Goal: Task Accomplishment & Management: Manage account settings

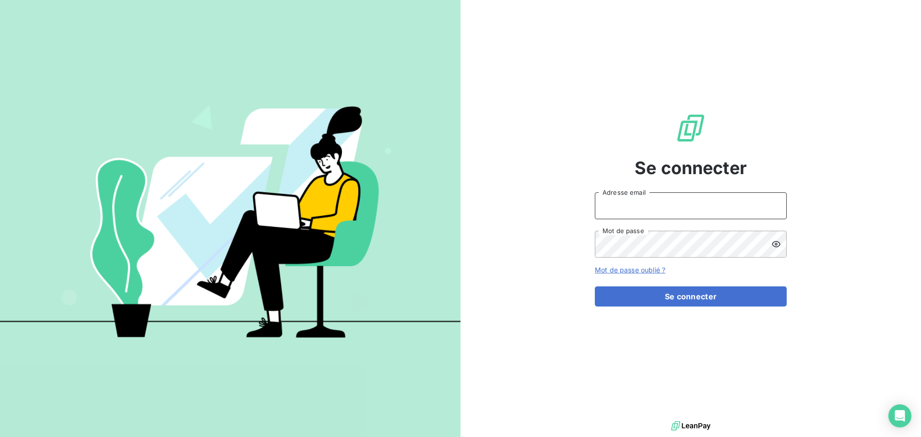
type input "[EMAIL_ADDRESS][DOMAIN_NAME]"
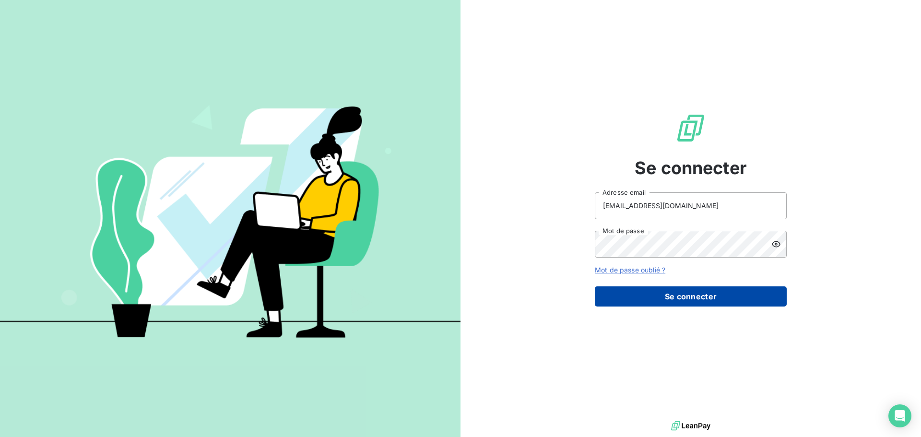
click at [703, 293] on button "Se connecter" at bounding box center [691, 296] width 192 height 20
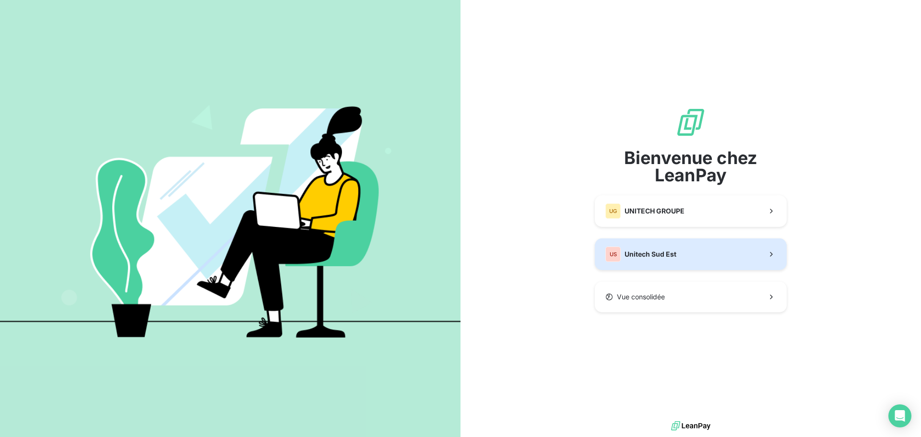
click at [663, 253] on span "Unitech Sud Est" at bounding box center [651, 254] width 52 height 10
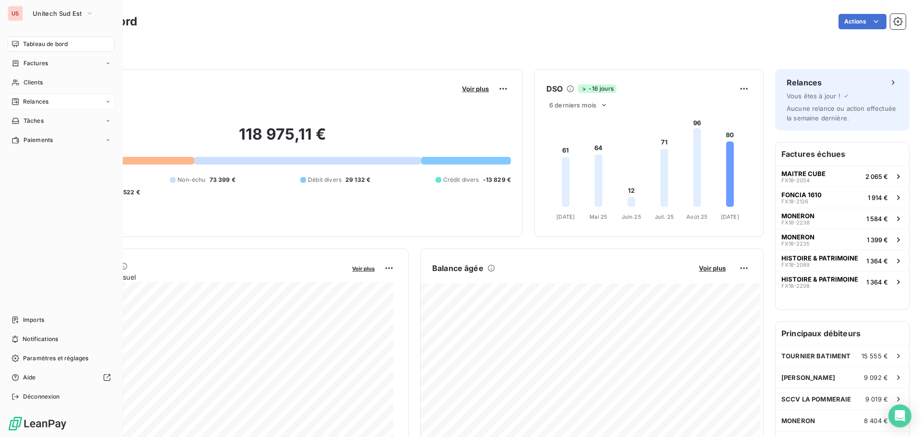
click at [46, 96] on div "Relances" at bounding box center [61, 101] width 107 height 15
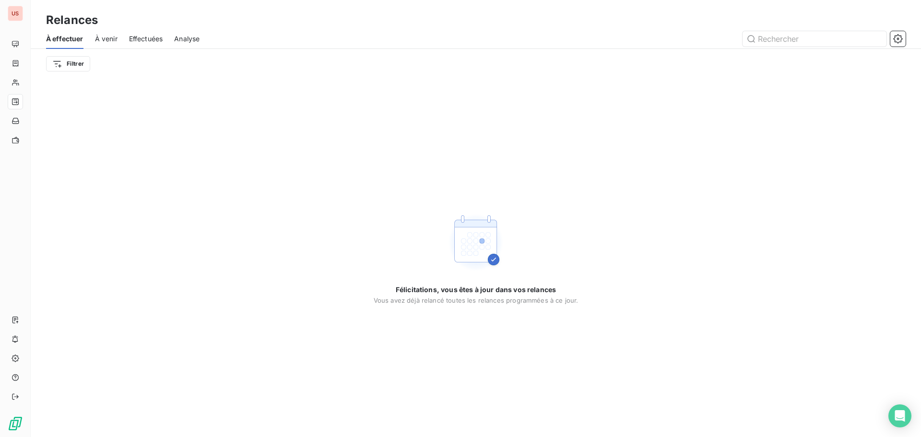
click at [109, 40] on span "À venir" at bounding box center [106, 39] width 23 height 10
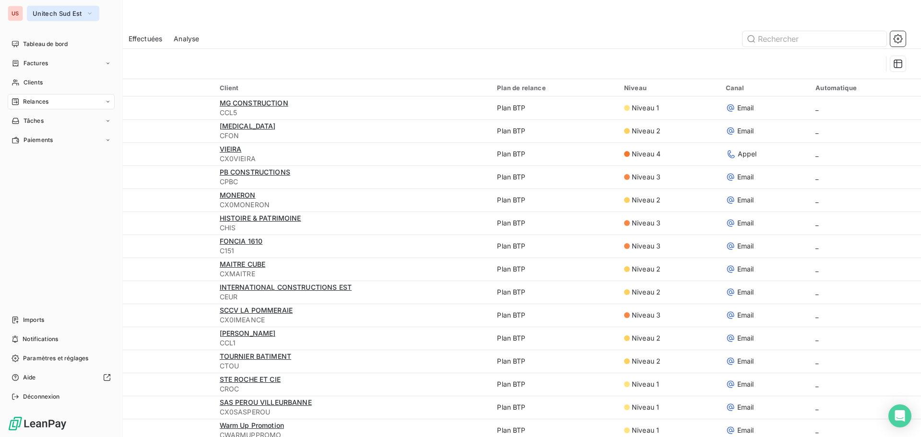
click at [63, 14] on span "Unitech Sud Est" at bounding box center [57, 14] width 49 height 8
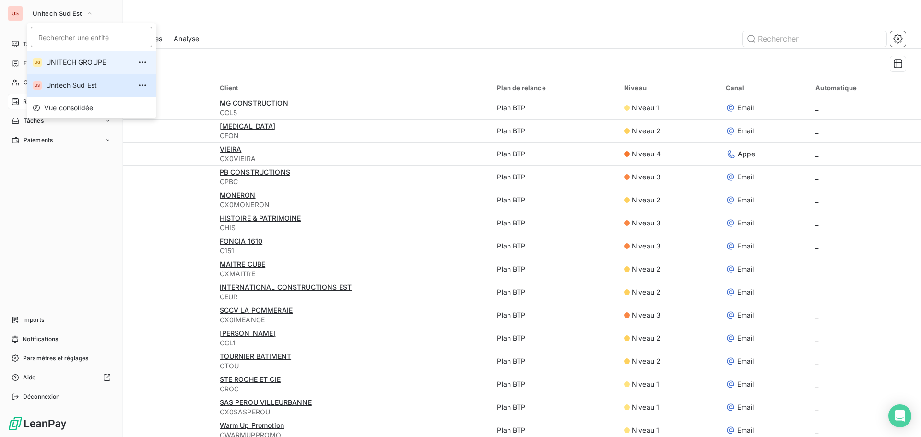
click at [67, 59] on span "UNITECH GROUPE" at bounding box center [88, 63] width 85 height 10
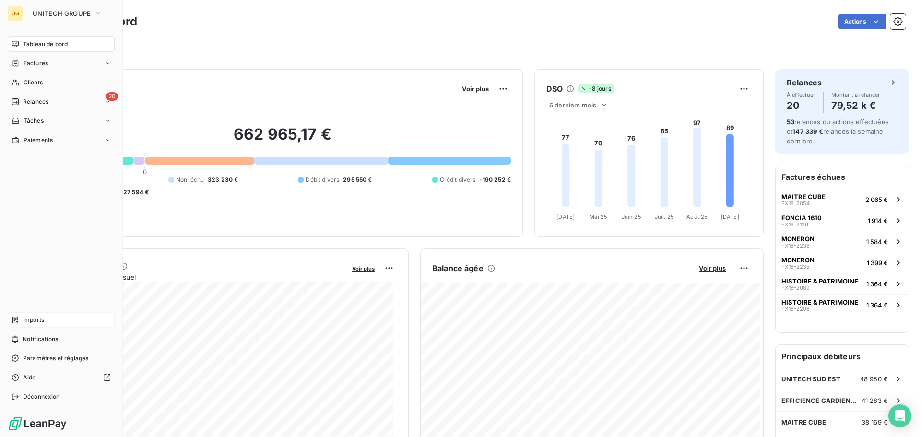
click at [46, 320] on div "Imports" at bounding box center [61, 319] width 107 height 15
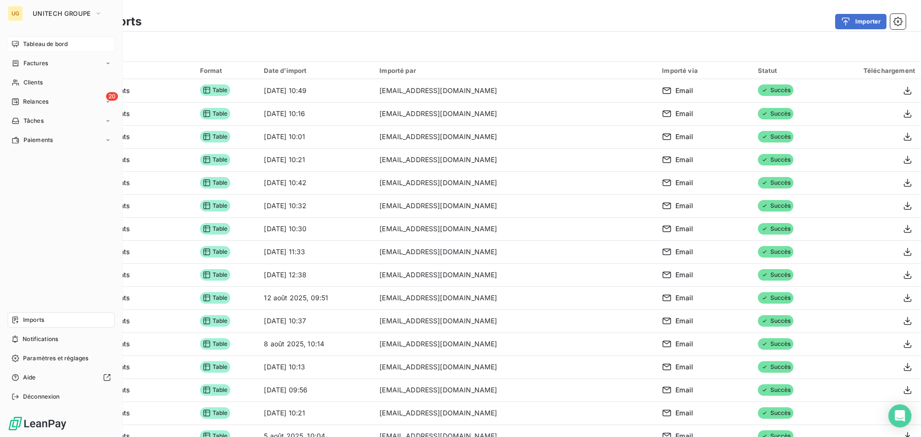
click at [72, 40] on div "Tableau de bord" at bounding box center [61, 43] width 107 height 15
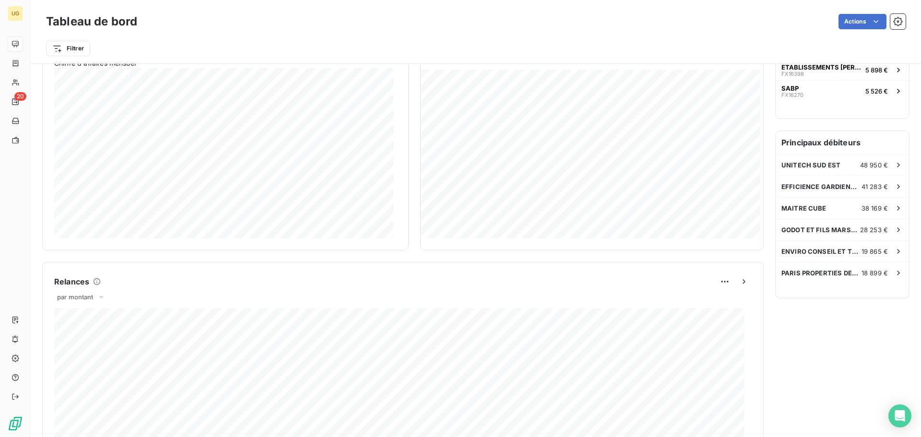
scroll to position [192, 0]
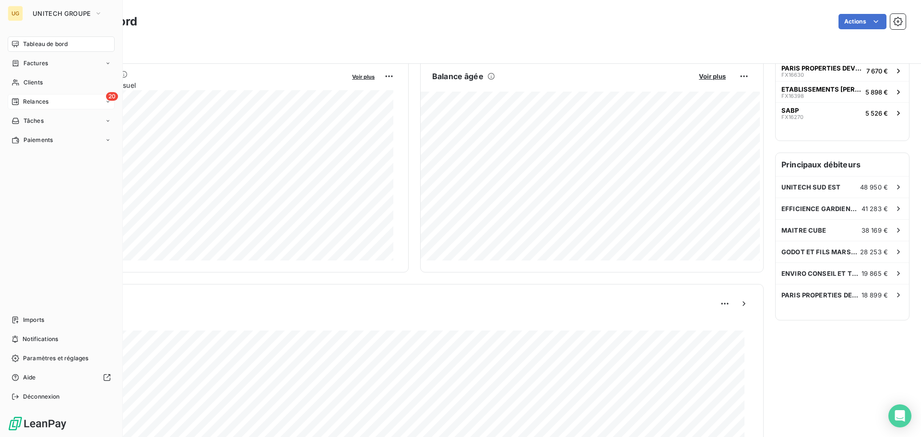
click at [24, 101] on span "Relances" at bounding box center [35, 101] width 25 height 9
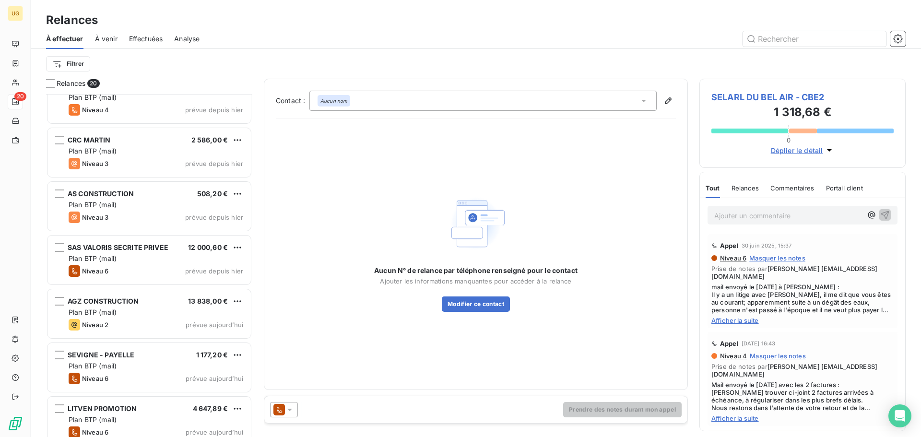
scroll to position [732, 0]
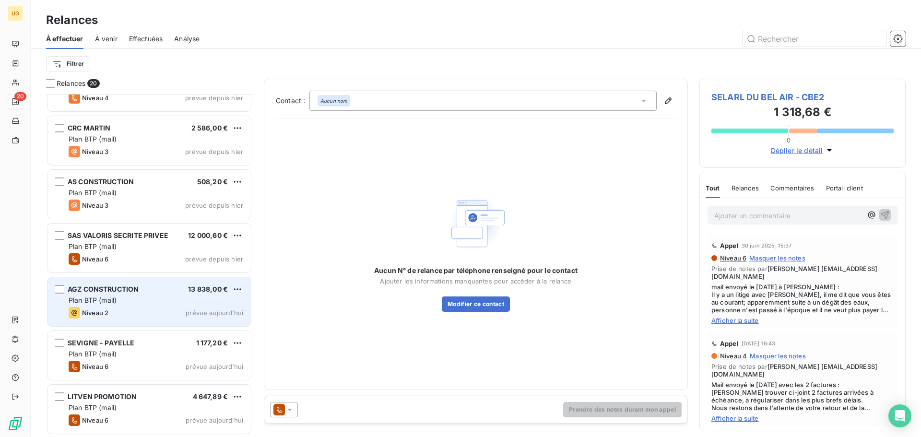
click at [144, 303] on div "Plan BTP (mail)" at bounding box center [156, 300] width 175 height 10
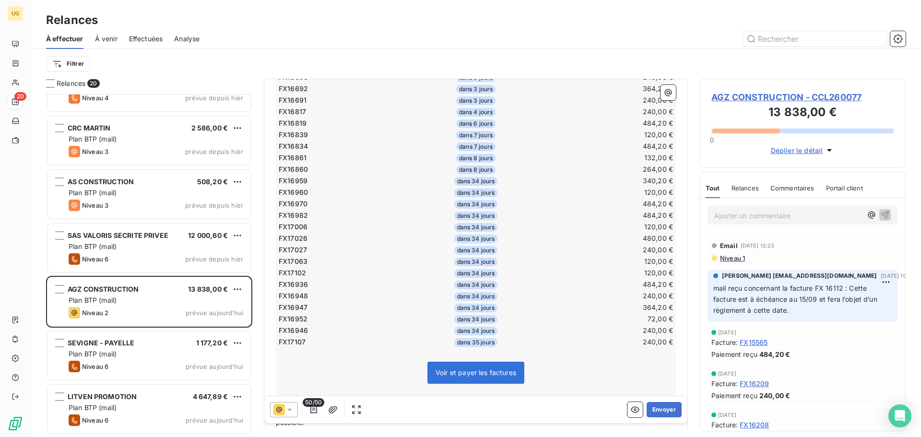
scroll to position [577, 0]
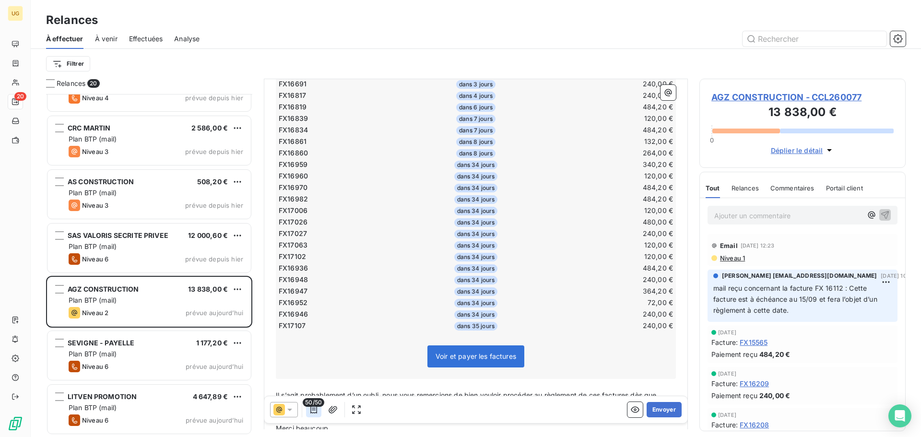
click at [316, 414] on icon "button" at bounding box center [314, 410] width 10 height 10
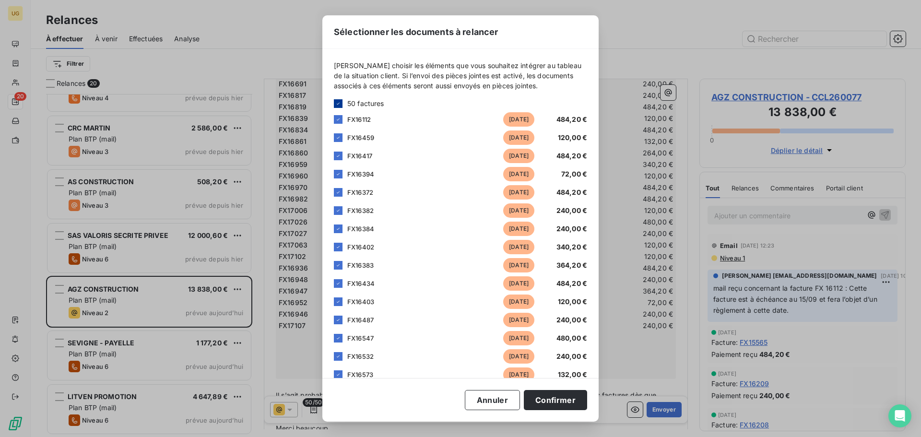
click at [337, 104] on icon at bounding box center [338, 104] width 6 height 6
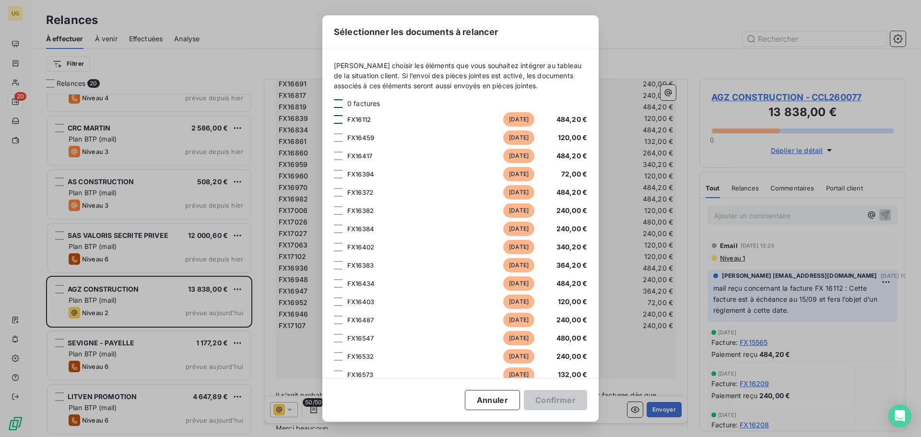
click at [337, 121] on div at bounding box center [338, 119] width 9 height 9
click at [339, 140] on div at bounding box center [338, 137] width 9 height 9
click at [339, 154] on div at bounding box center [338, 156] width 9 height 9
click at [339, 174] on div at bounding box center [338, 174] width 9 height 9
click at [340, 191] on div at bounding box center [338, 192] width 9 height 9
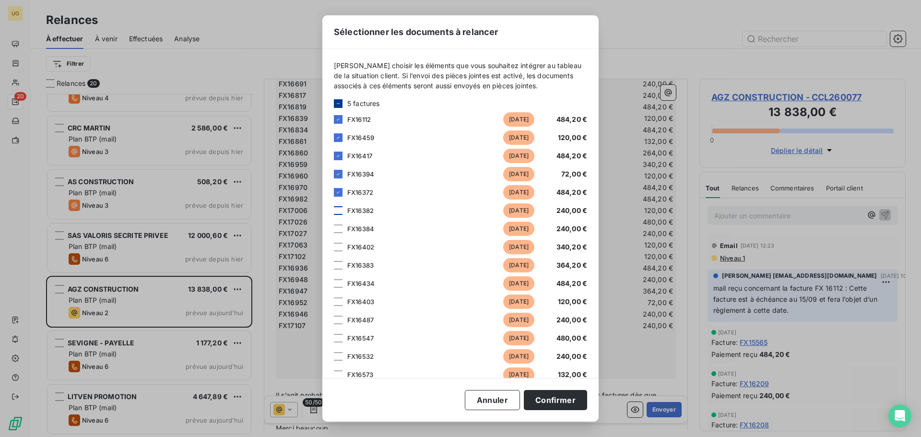
click at [340, 210] on div at bounding box center [338, 210] width 9 height 9
click at [337, 227] on div at bounding box center [338, 228] width 9 height 9
click at [337, 244] on div at bounding box center [338, 247] width 9 height 9
click at [338, 267] on div at bounding box center [338, 265] width 9 height 9
click at [339, 284] on div at bounding box center [338, 283] width 9 height 9
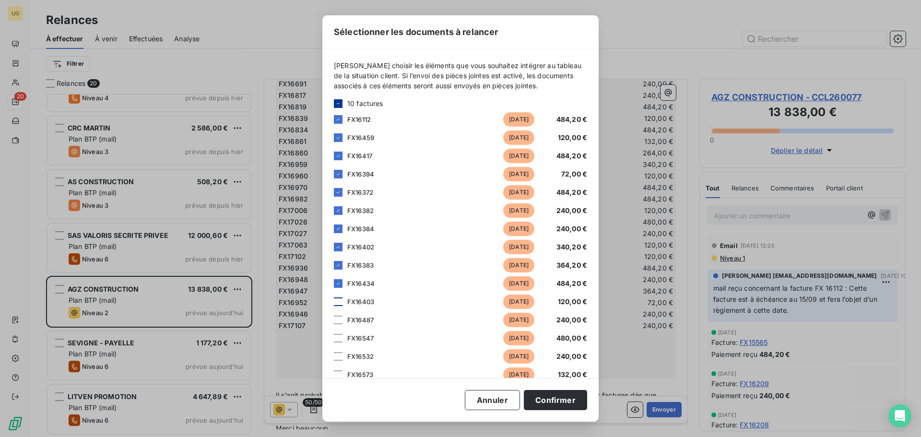
click at [340, 301] on div at bounding box center [338, 301] width 9 height 9
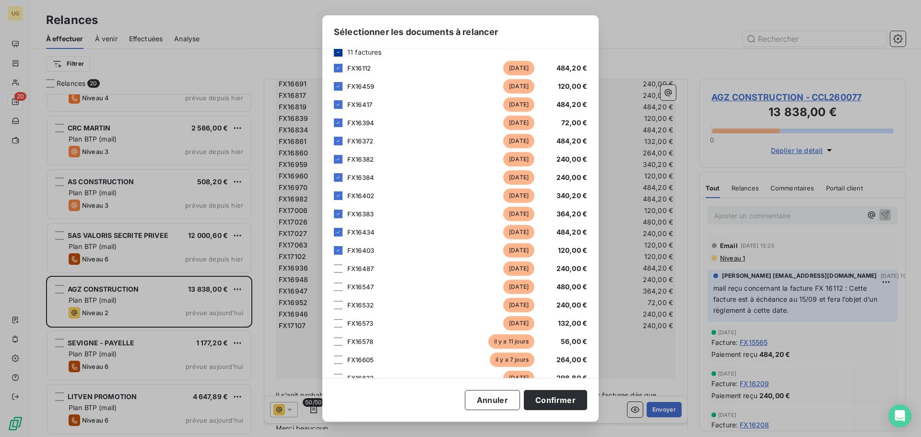
scroll to position [144, 0]
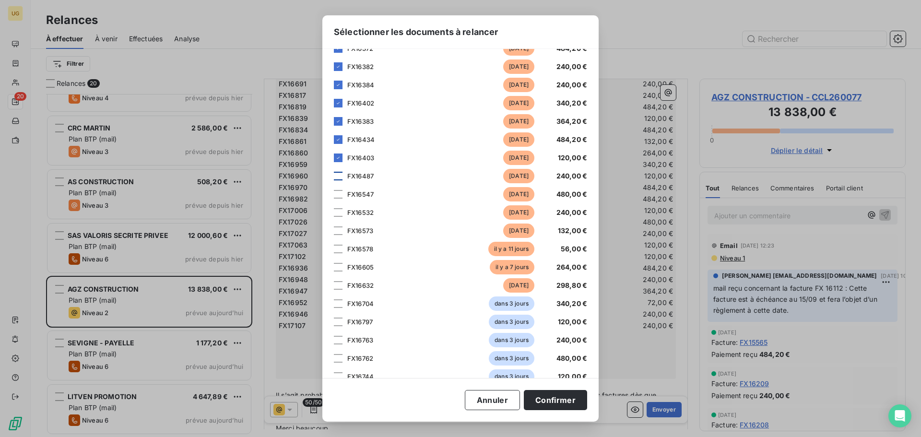
click at [337, 174] on div at bounding box center [338, 176] width 9 height 9
click at [339, 194] on div at bounding box center [338, 194] width 9 height 9
click at [339, 212] on div at bounding box center [338, 212] width 9 height 9
drag, startPoint x: 341, startPoint y: 233, endPoint x: 341, endPoint y: 244, distance: 11.0
click at [341, 236] on div "FX16573 [DATE] 132,00 €" at bounding box center [460, 231] width 253 height 14
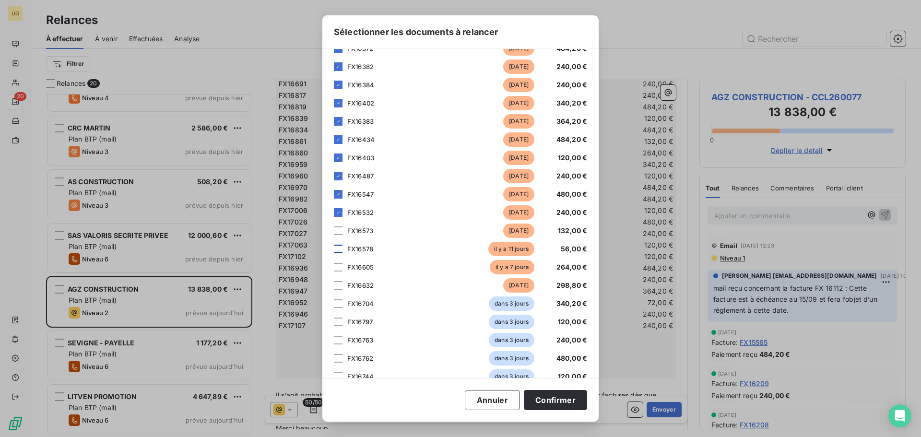
click at [341, 248] on div at bounding box center [338, 249] width 9 height 9
click at [341, 265] on div at bounding box center [338, 267] width 9 height 9
click at [336, 284] on div at bounding box center [338, 285] width 9 height 9
click at [569, 405] on button "Confirmer" at bounding box center [555, 400] width 63 height 20
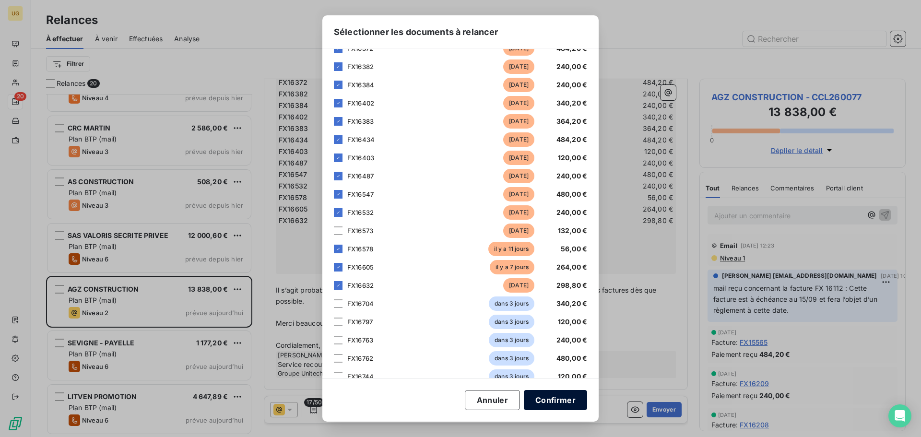
scroll to position [271, 0]
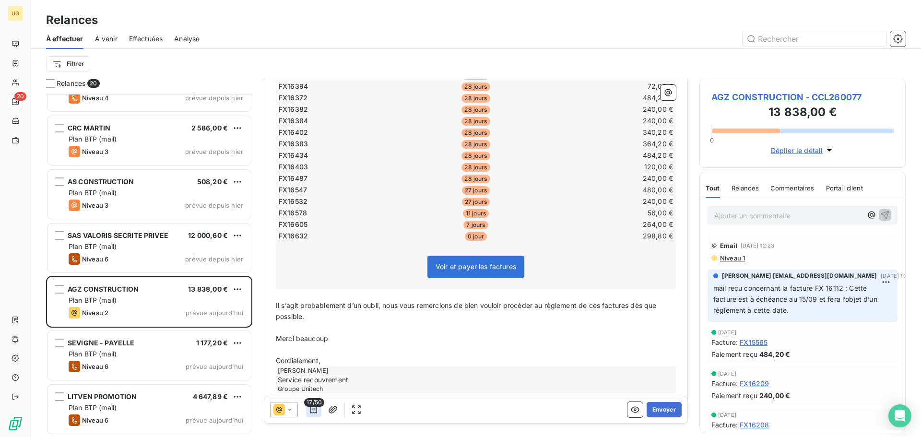
click at [317, 411] on icon "button" at bounding box center [314, 410] width 10 height 10
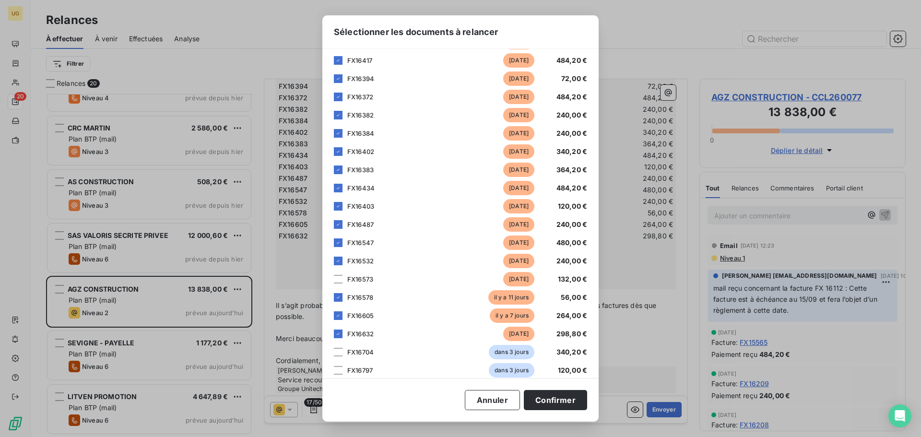
scroll to position [96, 0]
click at [339, 278] on div at bounding box center [338, 278] width 9 height 9
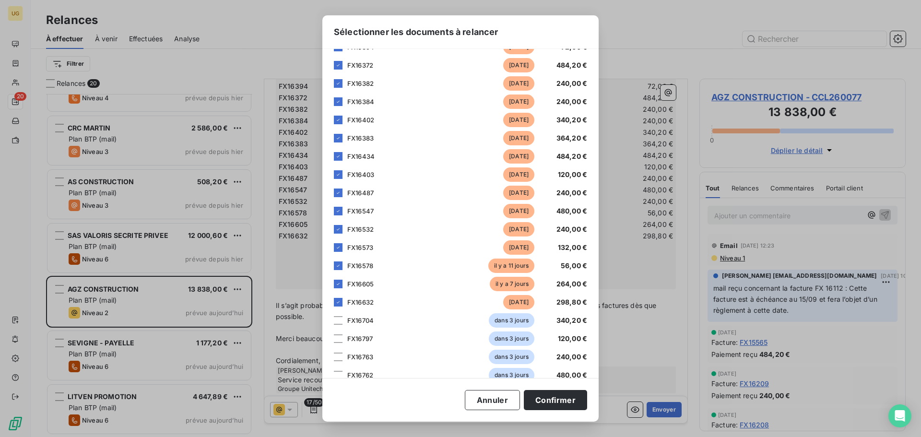
scroll to position [144, 0]
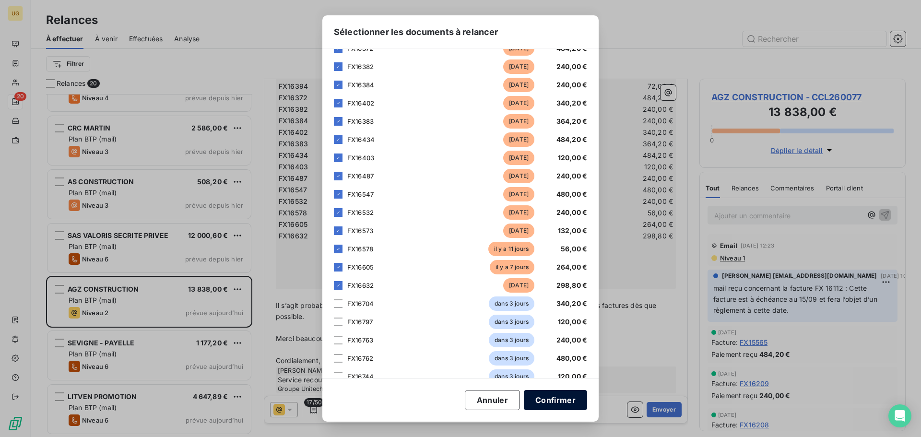
click at [569, 400] on button "Confirmer" at bounding box center [555, 400] width 63 height 20
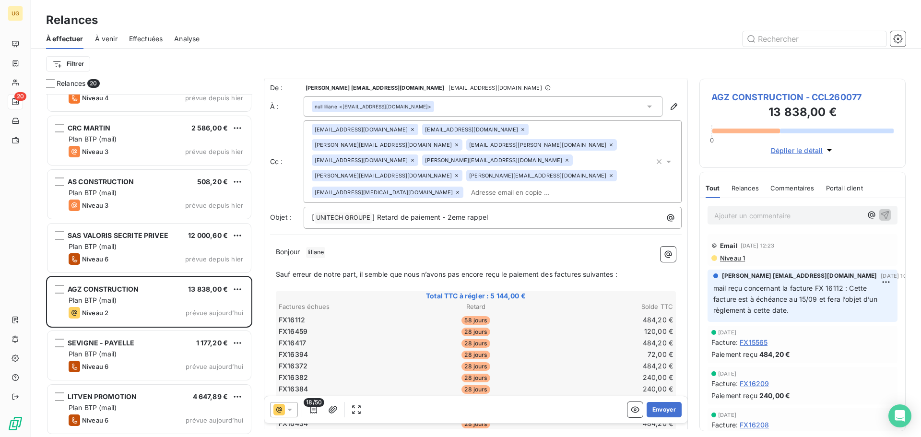
scroll to position [0, 0]
click at [654, 159] on icon "button" at bounding box center [659, 164] width 10 height 10
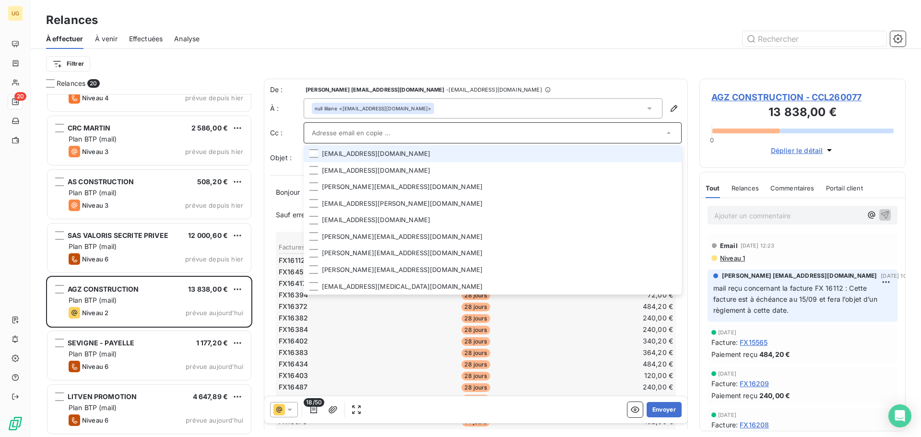
click at [638, 60] on div "Filtrer" at bounding box center [476, 64] width 860 height 18
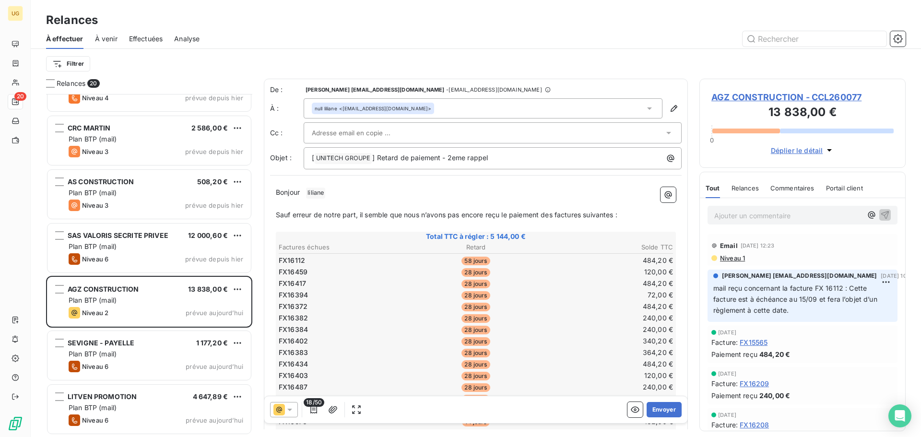
click at [626, 214] on p "Sauf erreur de notre part, il semble que nous n’avons pas encore reçu le paieme…" at bounding box center [476, 215] width 400 height 11
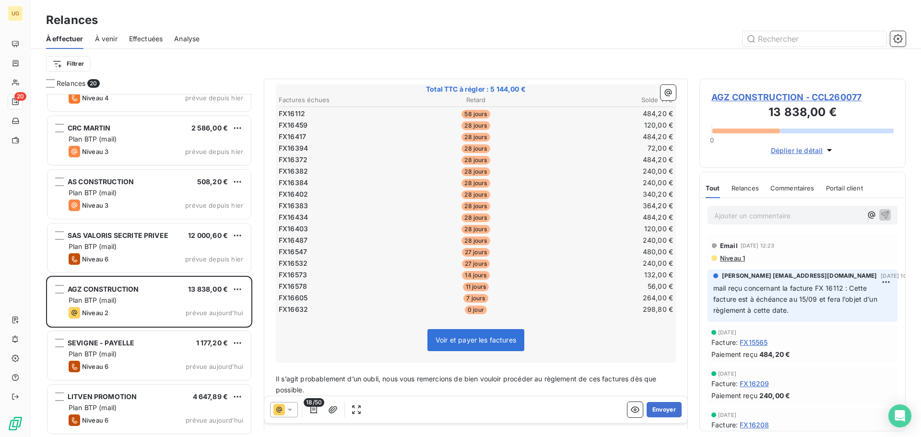
scroll to position [247, 0]
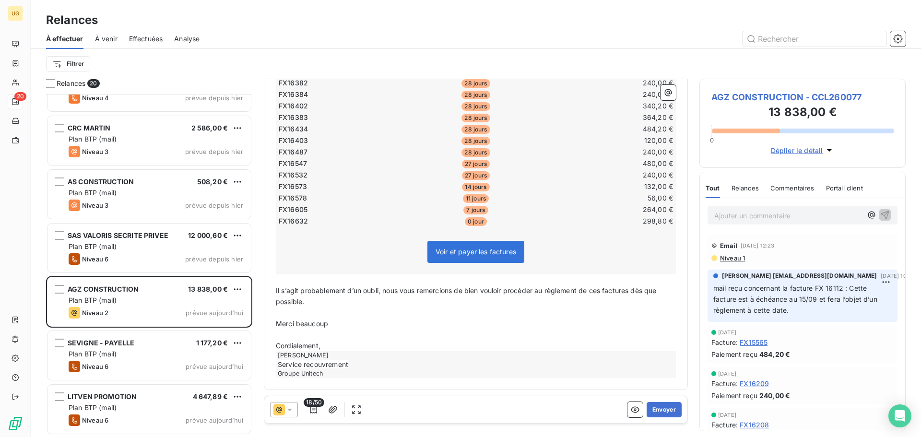
click at [317, 305] on p "Il s’agit probablement d’un oubli, nous vous remercions de bien vouloir procéde…" at bounding box center [476, 296] width 400 height 22
click at [286, 312] on p "﻿" at bounding box center [476, 312] width 400 height 11
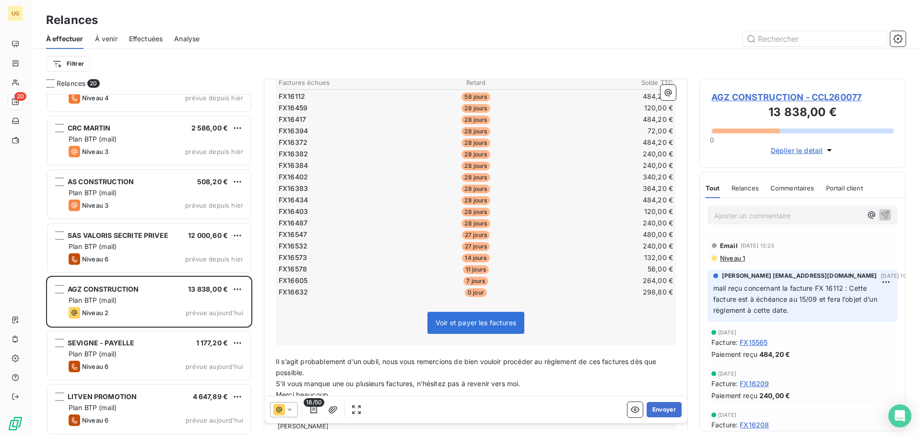
scroll to position [199, 0]
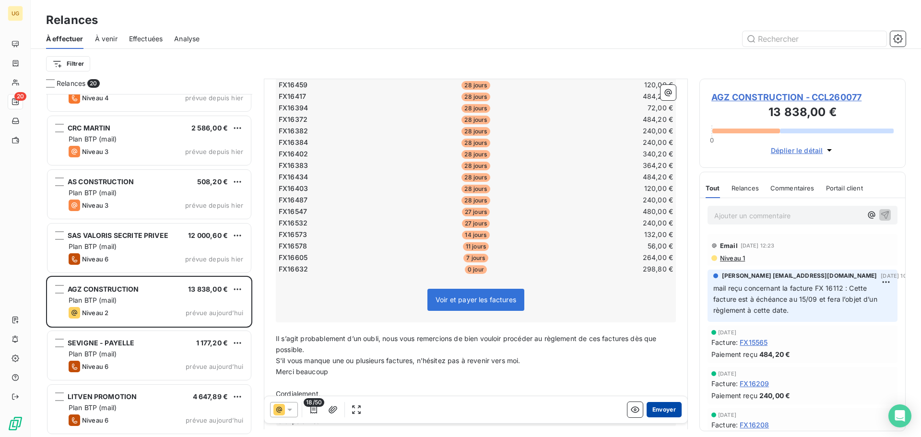
click at [655, 410] on button "Envoyer" at bounding box center [664, 409] width 35 height 15
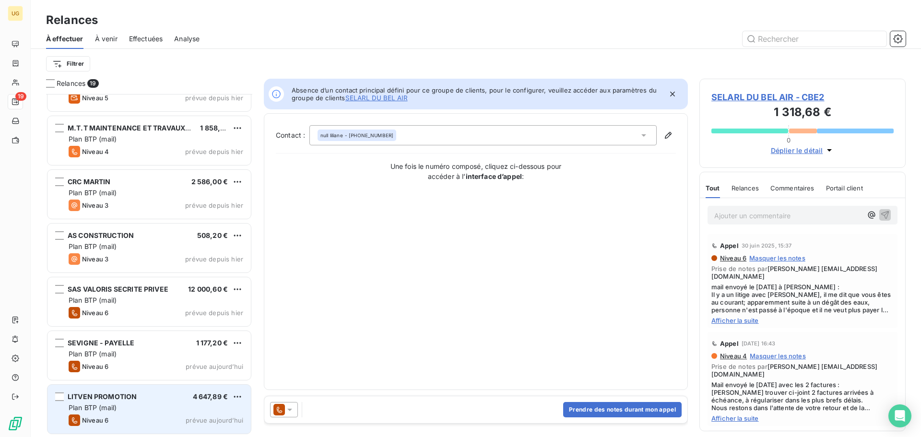
scroll to position [678, 0]
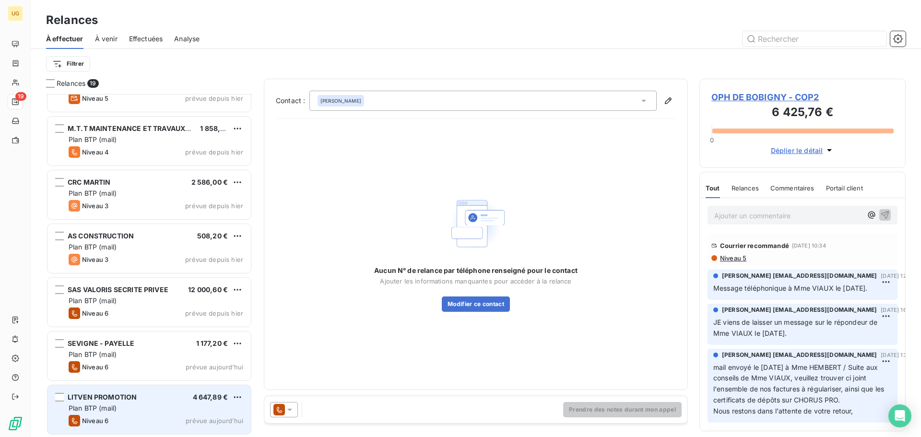
click at [169, 406] on div "Plan BTP (mail)" at bounding box center [156, 408] width 175 height 10
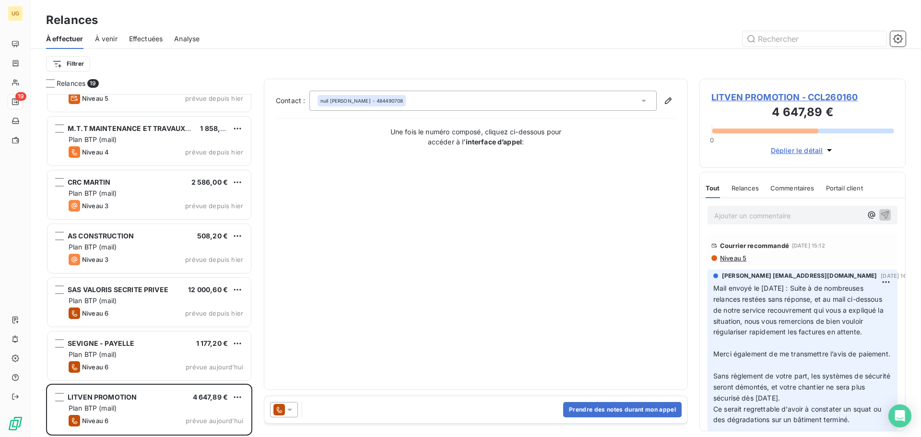
click at [737, 257] on span "Niveau 5" at bounding box center [732, 258] width 27 height 8
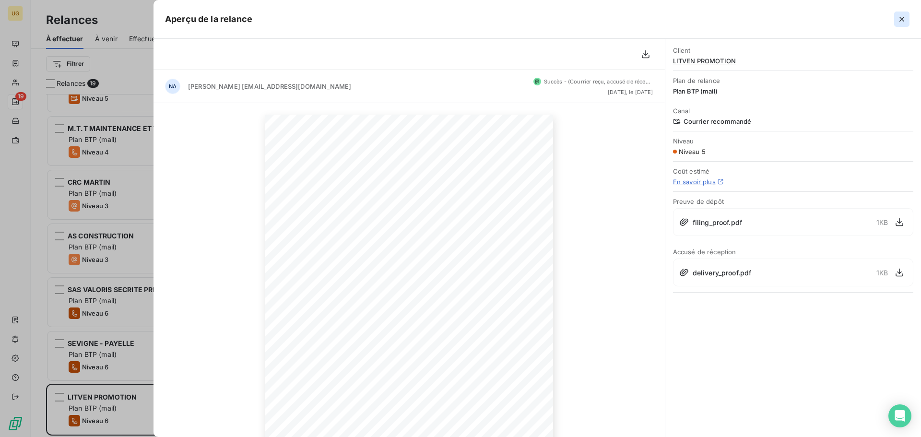
click at [902, 21] on icon "button" at bounding box center [902, 19] width 10 height 10
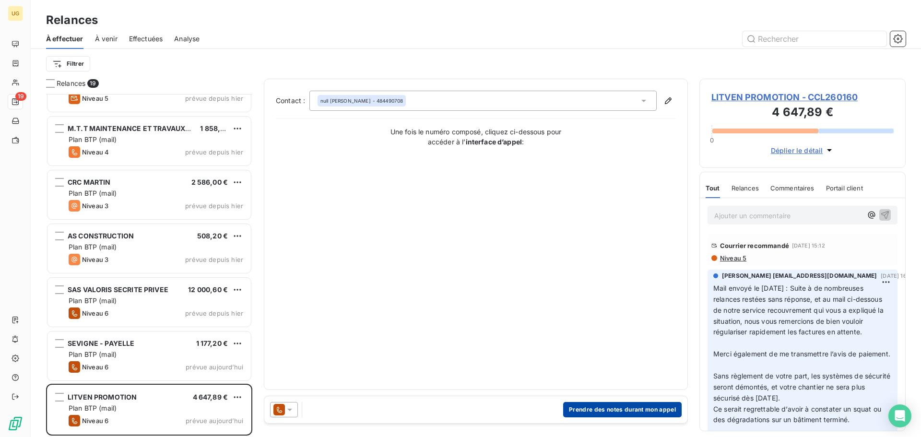
click at [600, 408] on button "Prendre des notes durant mon appel" at bounding box center [622, 409] width 118 height 15
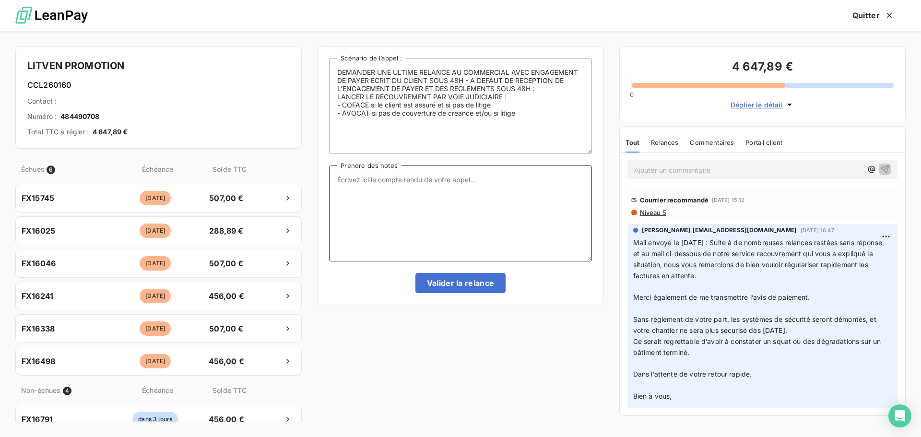
click at [414, 183] on textarea "Prendre des notes" at bounding box center [460, 213] width 262 height 96
type textarea "j'ai demandé à [PERSON_NAME] la dépose ce jour le [DATE], j'attends son retour."
click at [449, 283] on button "Valider la relance" at bounding box center [460, 283] width 91 height 20
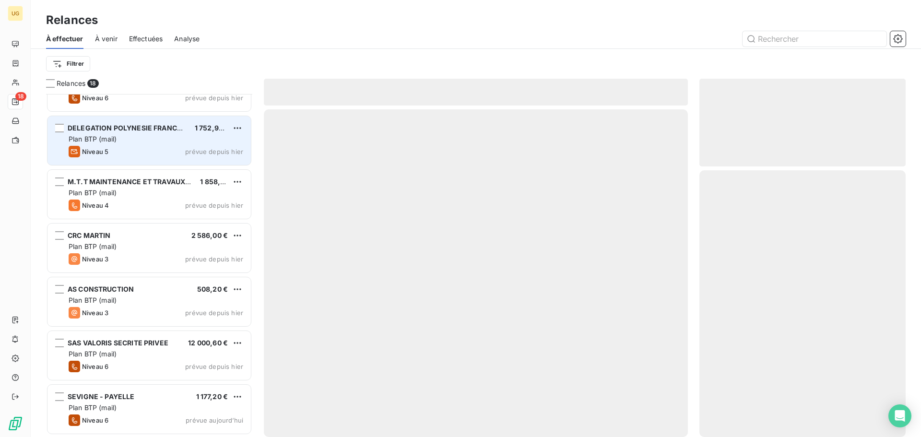
scroll to position [624, 0]
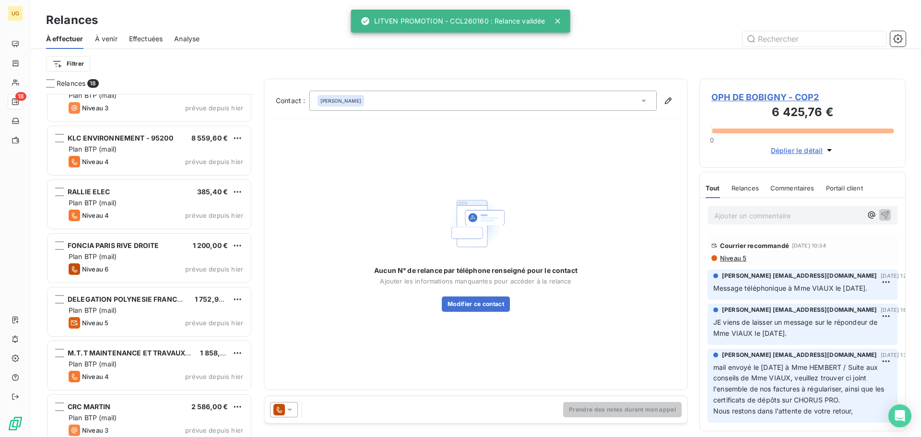
scroll to position [432, 0]
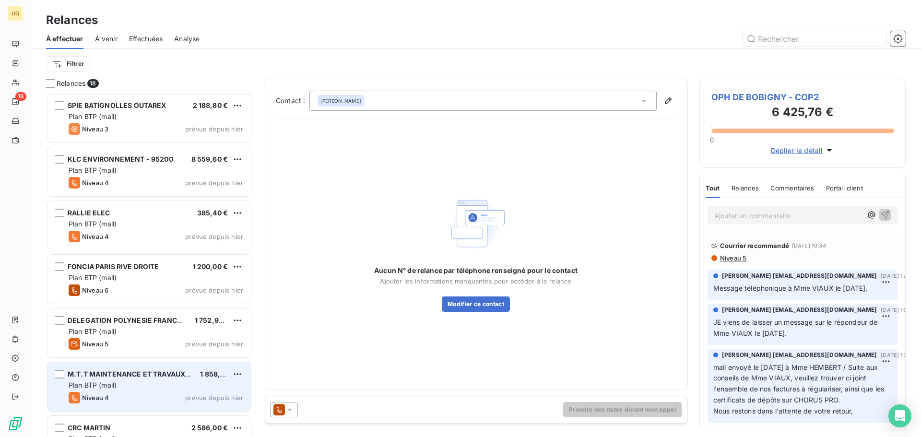
click at [132, 390] on div "M.T.T MAINTENANCE ET TRAVAUX TERTIAIRES 1 858,89 € Plan BTP (mail) Niveau 4 pré…" at bounding box center [148, 386] width 203 height 49
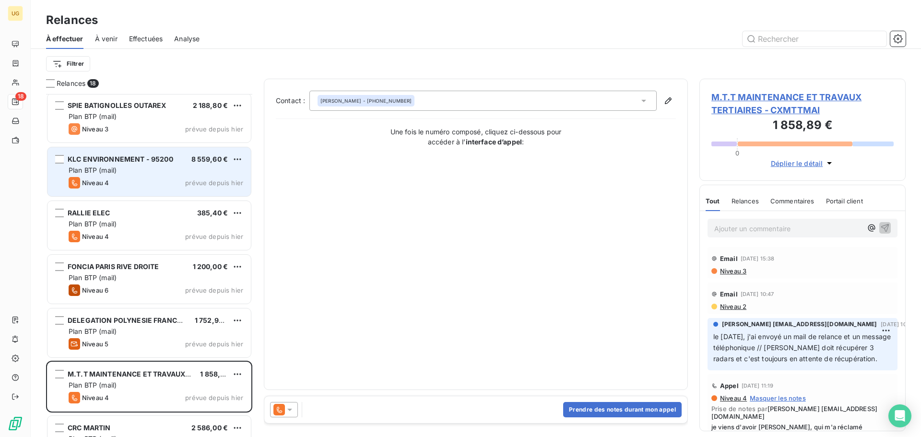
click at [141, 164] on div "KLC ENVIRONNEMENT - 95200" at bounding box center [121, 159] width 106 height 10
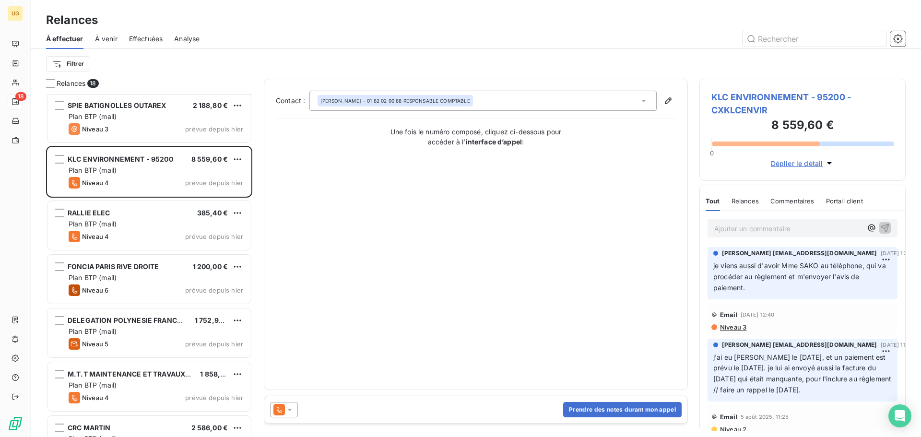
click at [292, 405] on icon at bounding box center [290, 410] width 10 height 10
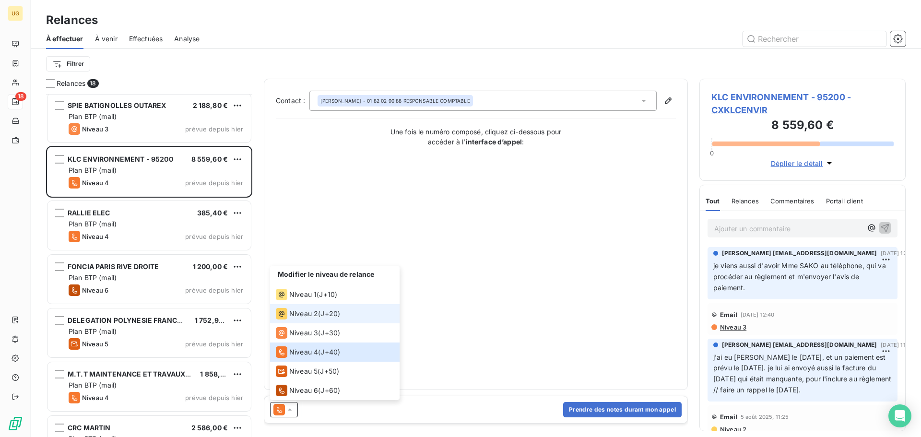
click at [325, 315] on span "J+20 )" at bounding box center [330, 314] width 20 height 10
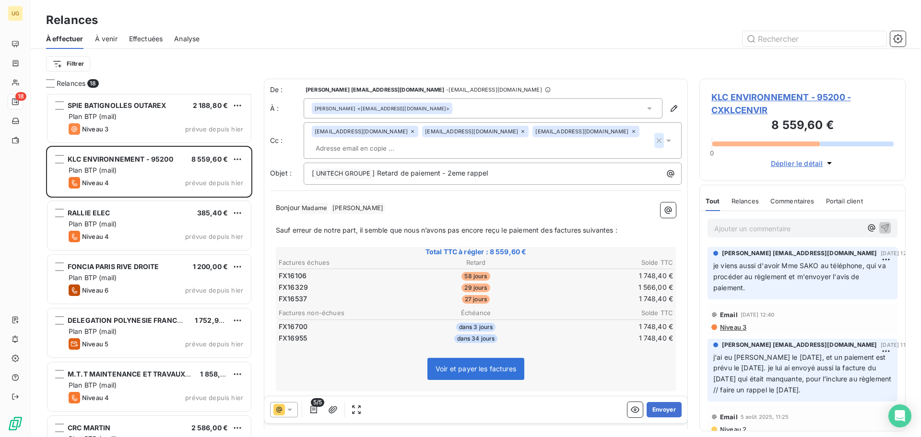
click at [654, 142] on icon "button" at bounding box center [659, 141] width 10 height 10
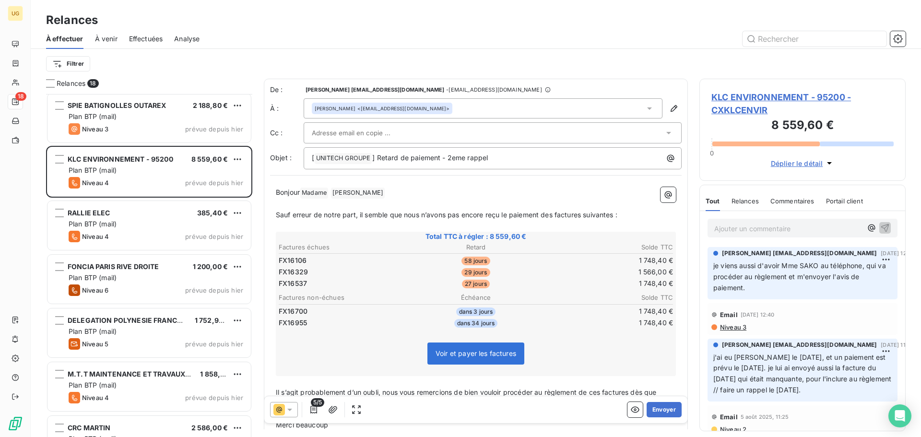
click at [392, 107] on div "[PERSON_NAME] <[EMAIL_ADDRESS][DOMAIN_NAME]>" at bounding box center [382, 108] width 135 height 7
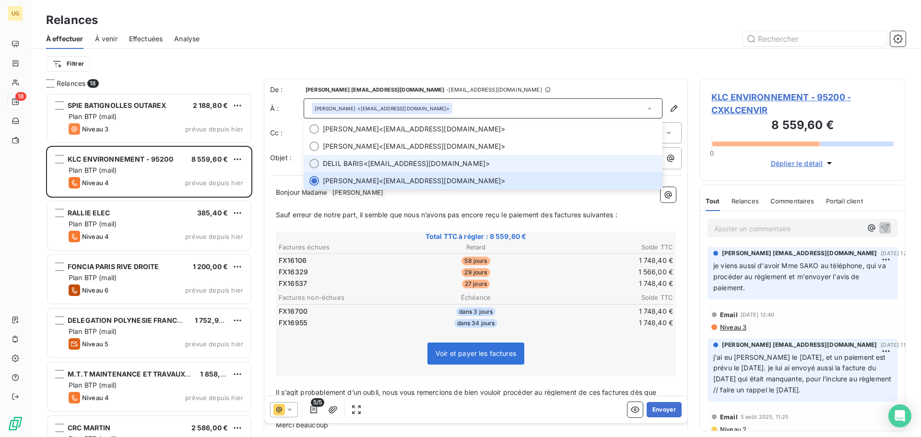
click at [401, 159] on li "DELIL BARIS <[EMAIL_ADDRESS][DOMAIN_NAME]>" at bounding box center [483, 163] width 359 height 17
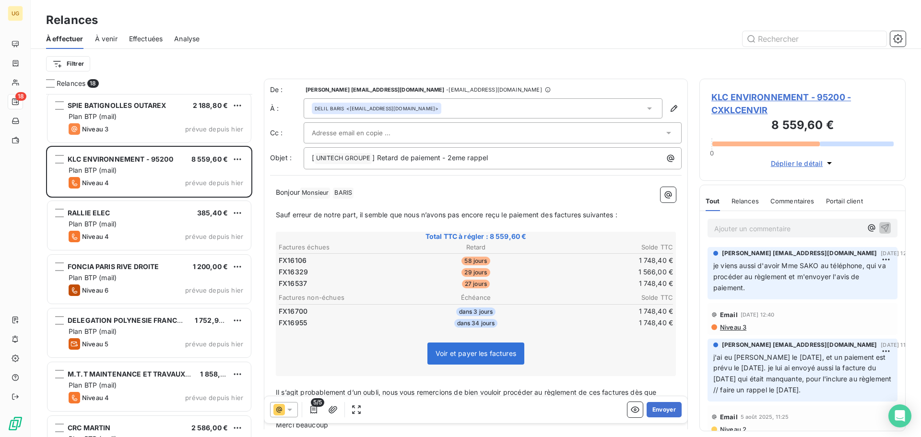
click at [398, 133] on div at bounding box center [488, 133] width 352 height 14
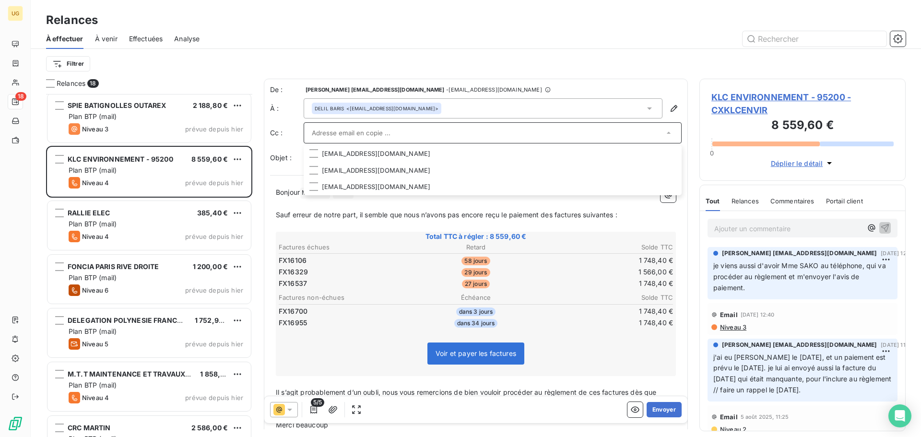
click at [333, 133] on input "text" at bounding box center [488, 133] width 352 height 14
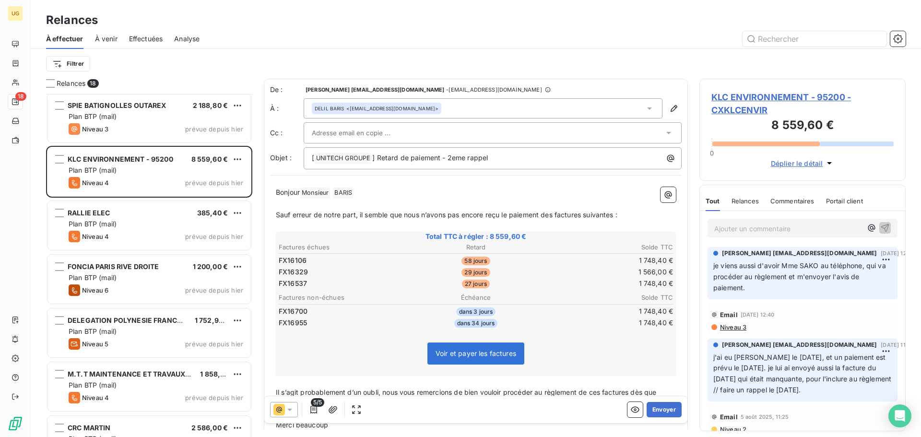
paste input "[EMAIL_ADDRESS][DOMAIN_NAME]"
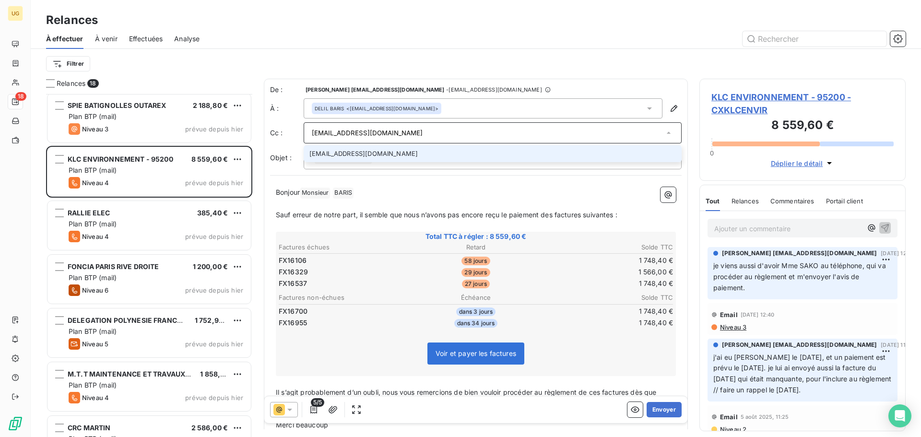
type input "[EMAIL_ADDRESS][DOMAIN_NAME]"
click at [318, 157] on li "[EMAIL_ADDRESS][DOMAIN_NAME]" at bounding box center [493, 153] width 378 height 17
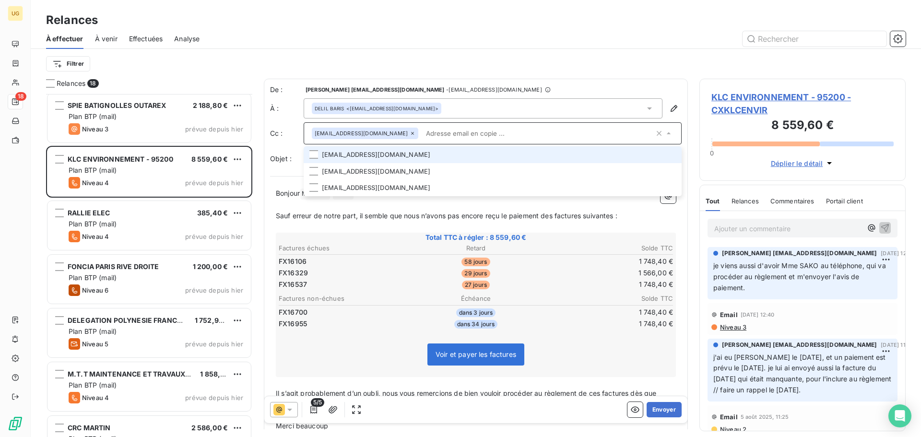
click at [519, 48] on div "À effectuer À venir Effectuées Analyse" at bounding box center [476, 39] width 890 height 20
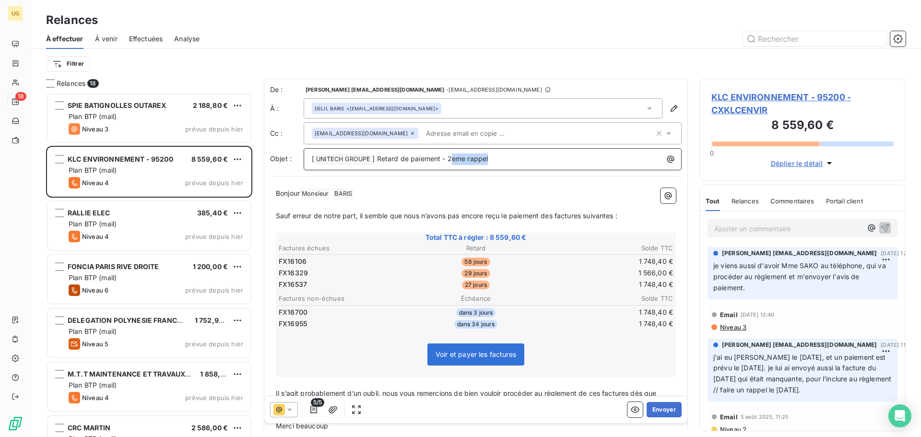
drag, startPoint x: 451, startPoint y: 158, endPoint x: 555, endPoint y: 171, distance: 104.9
click at [555, 171] on div "De : [PERSON_NAME] [EMAIL_ADDRESS][DOMAIN_NAME] - [EMAIL_ADDRESS][DOMAIN_NAME] …" at bounding box center [476, 286] width 424 height 414
click at [313, 413] on icon "button" at bounding box center [313, 410] width 7 height 8
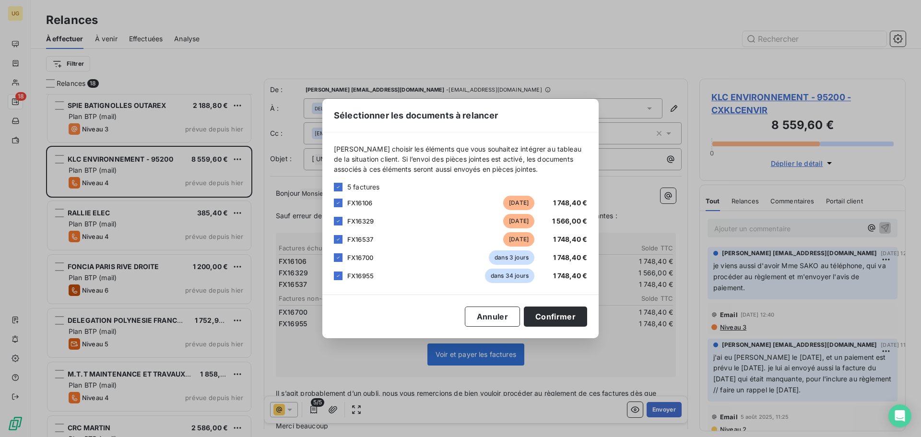
drag, startPoint x: 336, startPoint y: 260, endPoint x: 336, endPoint y: 267, distance: 7.7
click at [336, 261] on div at bounding box center [338, 257] width 9 height 9
click at [336, 277] on icon at bounding box center [338, 276] width 6 height 6
drag, startPoint x: 560, startPoint y: 318, endPoint x: 604, endPoint y: 366, distance: 65.9
click at [560, 319] on button "Confirmer" at bounding box center [555, 317] width 63 height 20
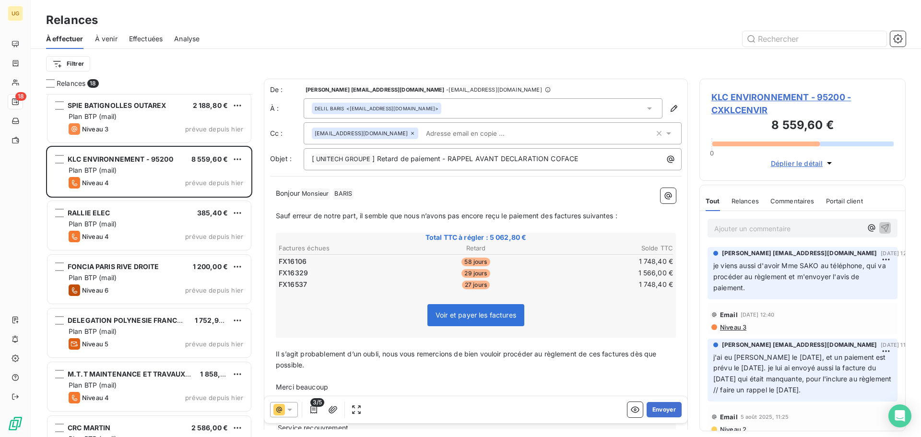
click at [755, 229] on p "Ajouter un commentaire ﻿" at bounding box center [788, 229] width 148 height 12
click at [656, 407] on button "Envoyer" at bounding box center [664, 409] width 35 height 15
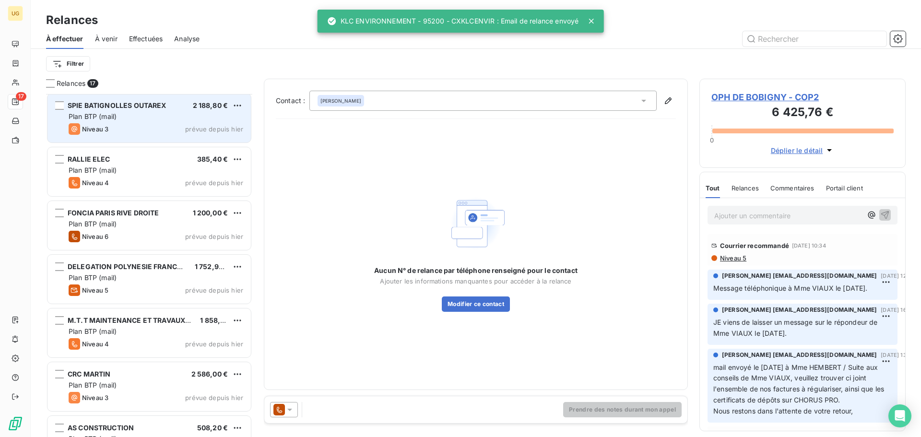
click at [123, 118] on div "Plan BTP (mail)" at bounding box center [156, 117] width 175 height 10
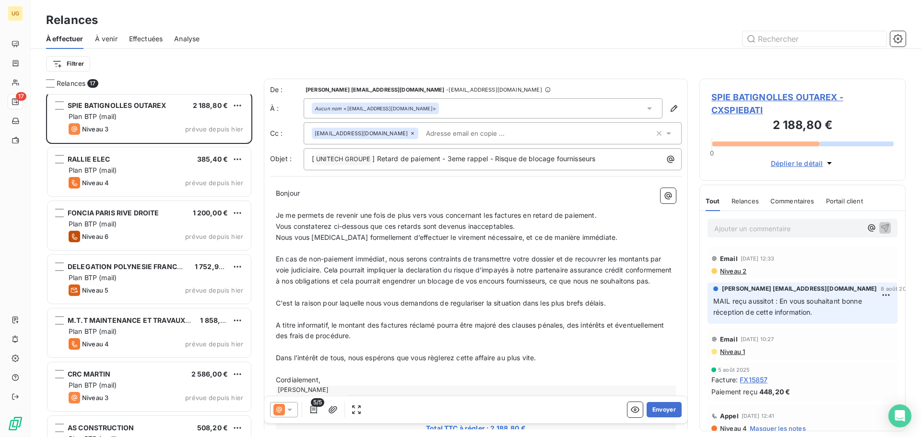
click at [739, 273] on span "Niveau 2" at bounding box center [732, 271] width 27 height 8
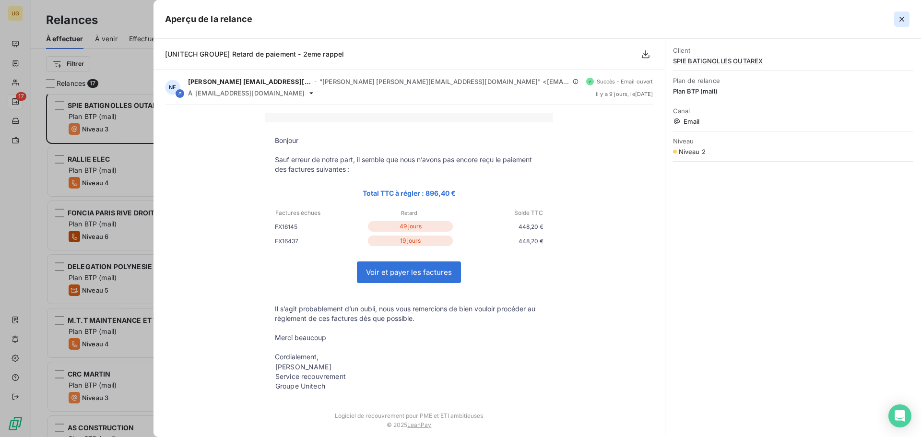
click at [906, 16] on icon "button" at bounding box center [902, 19] width 10 height 10
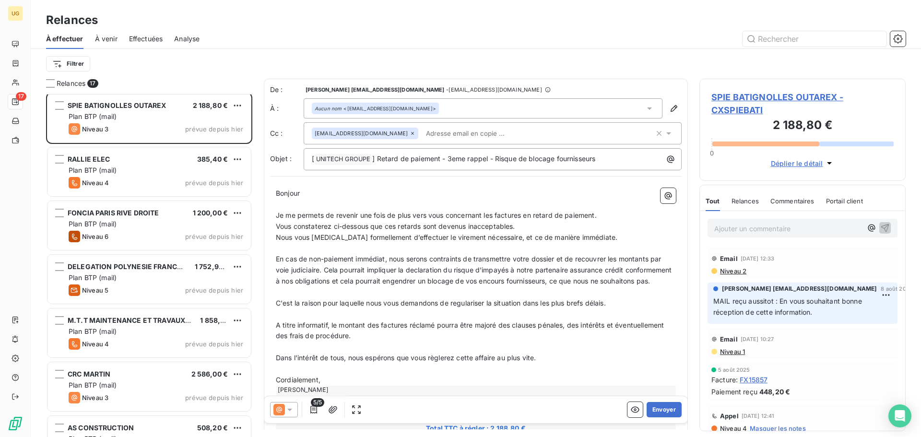
click at [723, 269] on span "Niveau 2" at bounding box center [732, 271] width 27 height 8
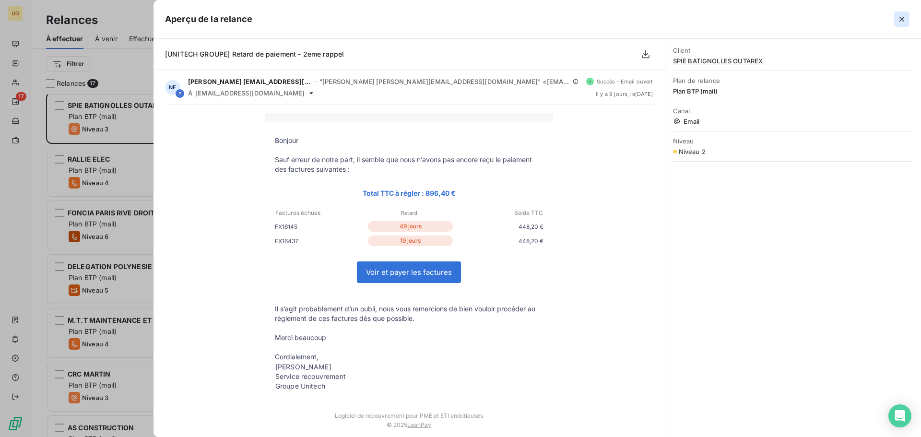
click at [900, 21] on icon "button" at bounding box center [901, 19] width 5 height 5
